Goal: Find specific page/section: Find specific page/section

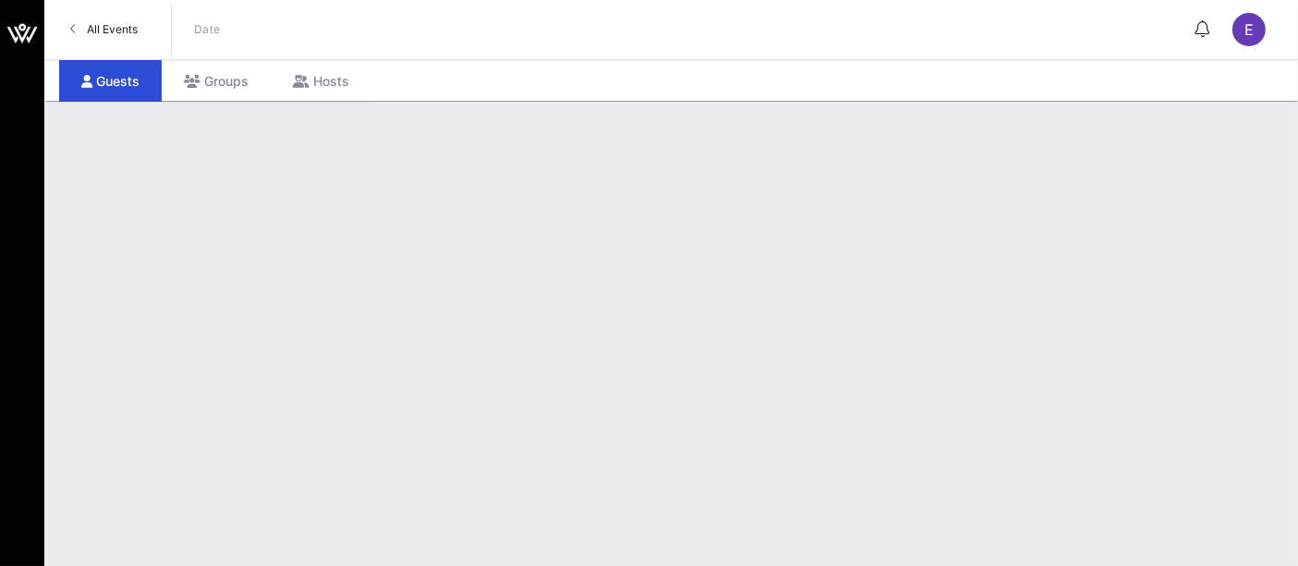
click at [94, 37] on link "All Events" at bounding box center [104, 30] width 90 height 30
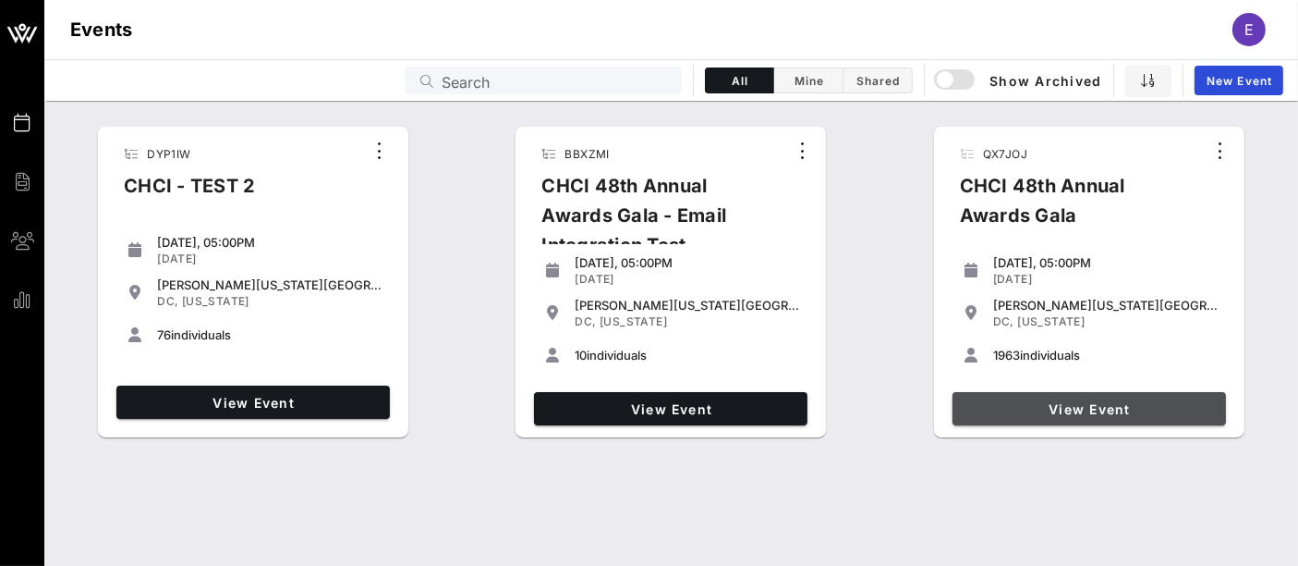
drag, startPoint x: 1114, startPoint y: 405, endPoint x: 610, endPoint y: 445, distance: 506.2
click at [1114, 405] on span "View Event" at bounding box center [1089, 409] width 259 height 16
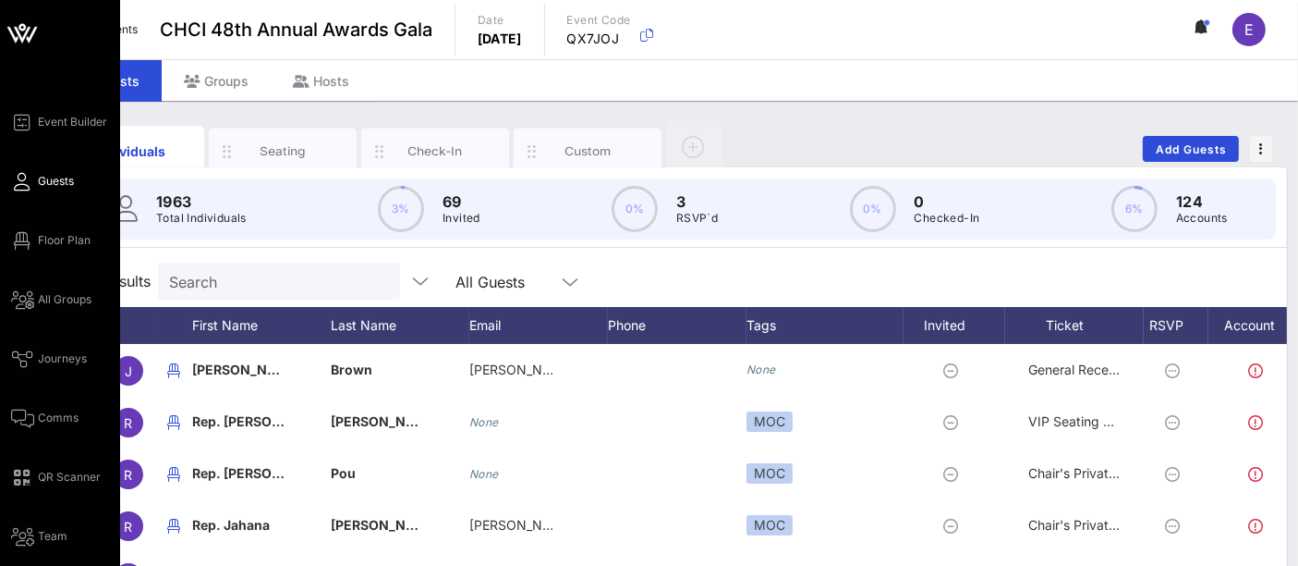
click at [68, 535] on div "Event Builder Guests Floor Plan All Groups Journeys Comms QR Scanner Team Setti…" at bounding box center [65, 358] width 109 height 495
click at [55, 542] on span "Team" at bounding box center [53, 536] width 30 height 17
